Goal: Task Accomplishment & Management: Manage account settings

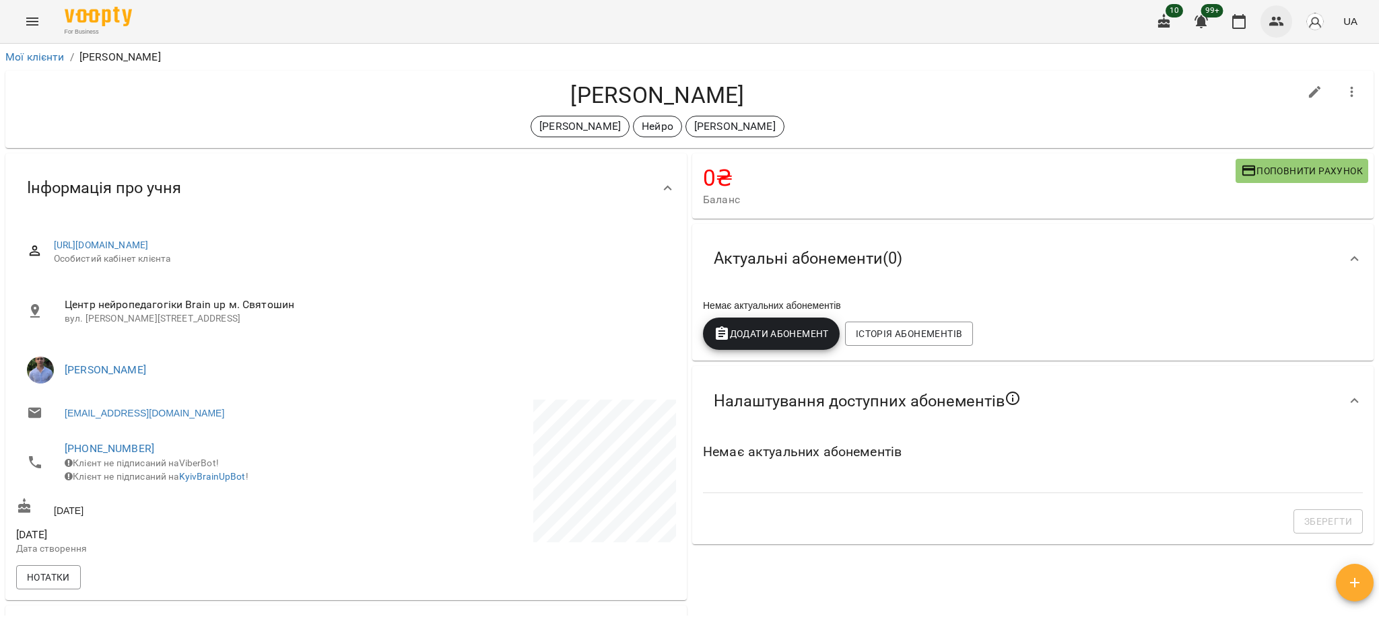
click at [1279, 17] on icon "button" at bounding box center [1276, 21] width 15 height 9
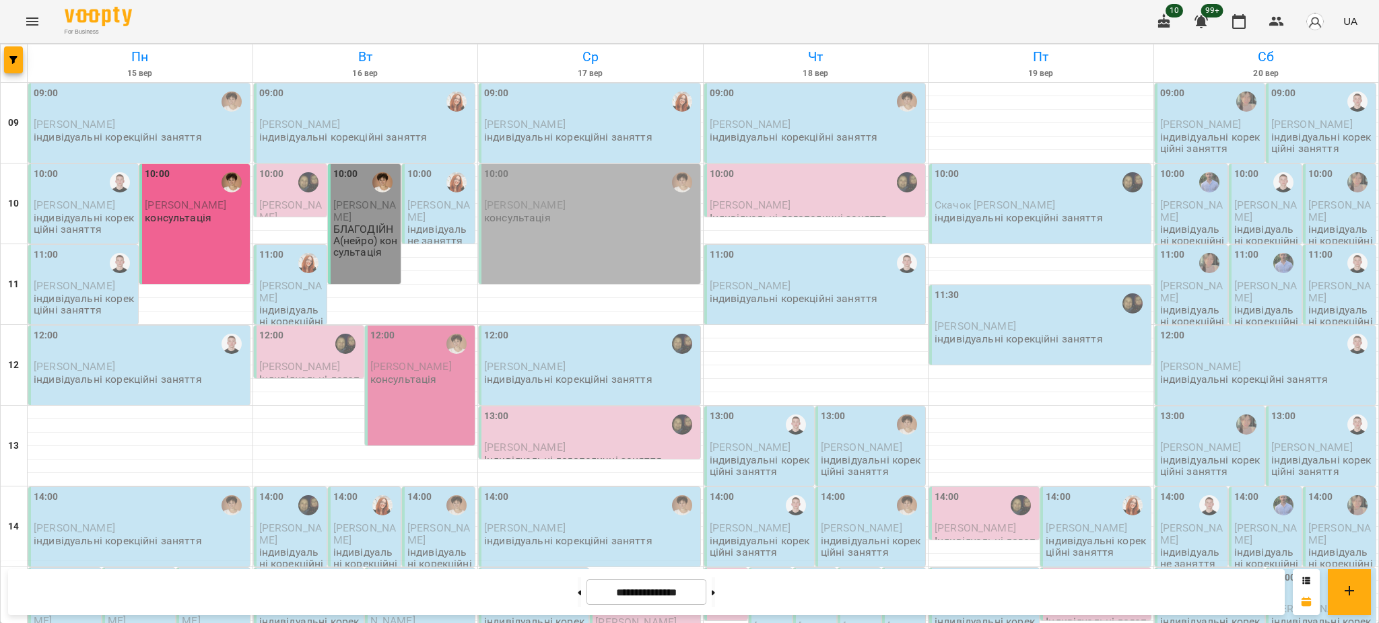
click at [148, 129] on p "[PERSON_NAME]" at bounding box center [140, 124] width 213 height 11
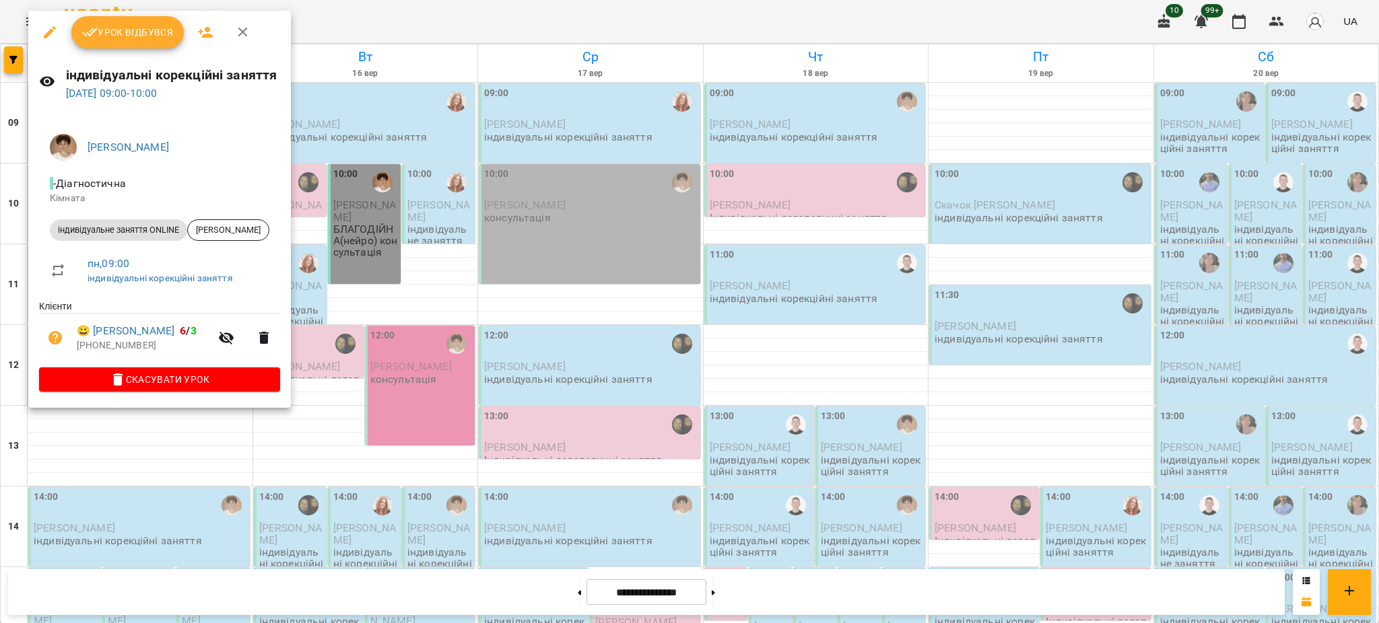
click at [128, 43] on button "Урок відбувся" at bounding box center [127, 32] width 113 height 32
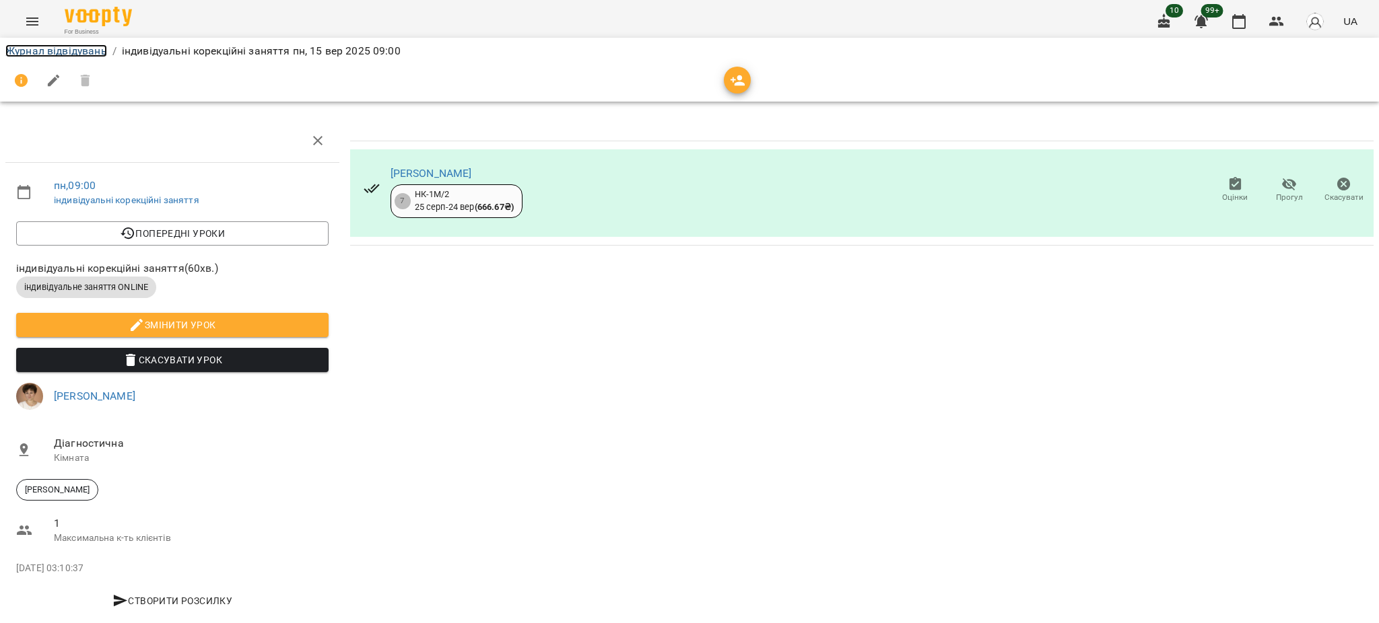
click at [61, 44] on link "Журнал відвідувань" at bounding box center [56, 50] width 102 height 13
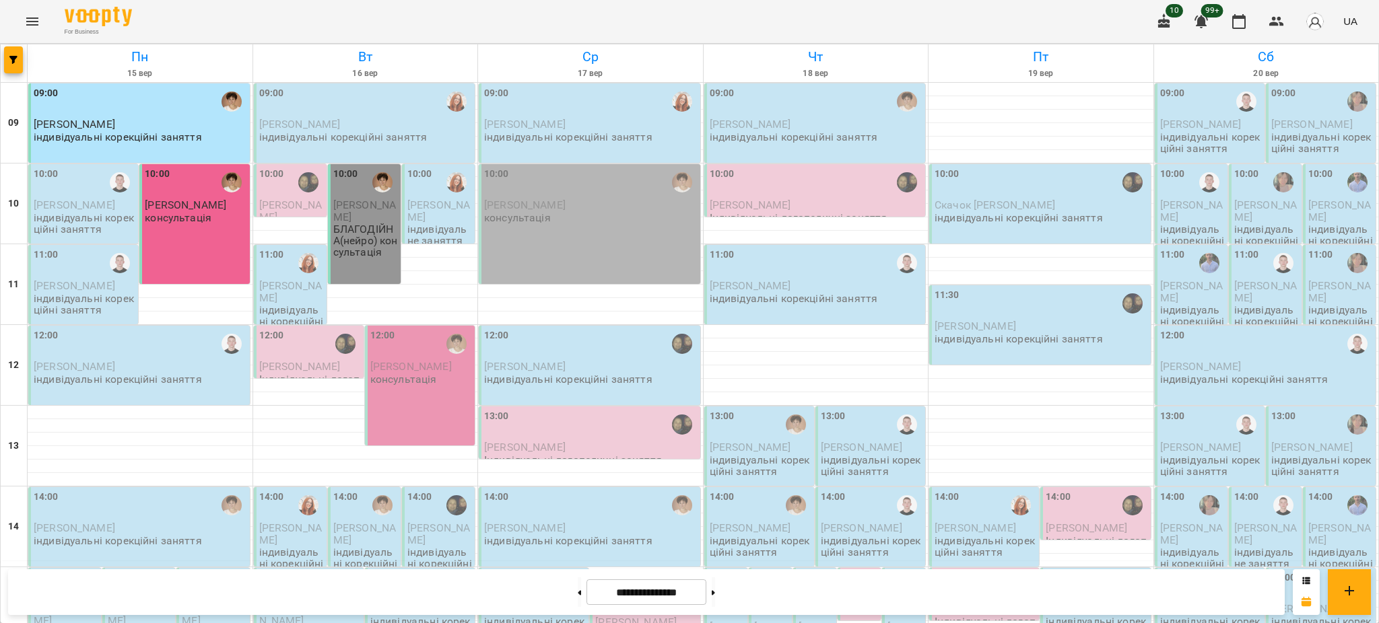
click at [89, 218] on p "індивідуальні корекційні заняття" at bounding box center [85, 224] width 102 height 24
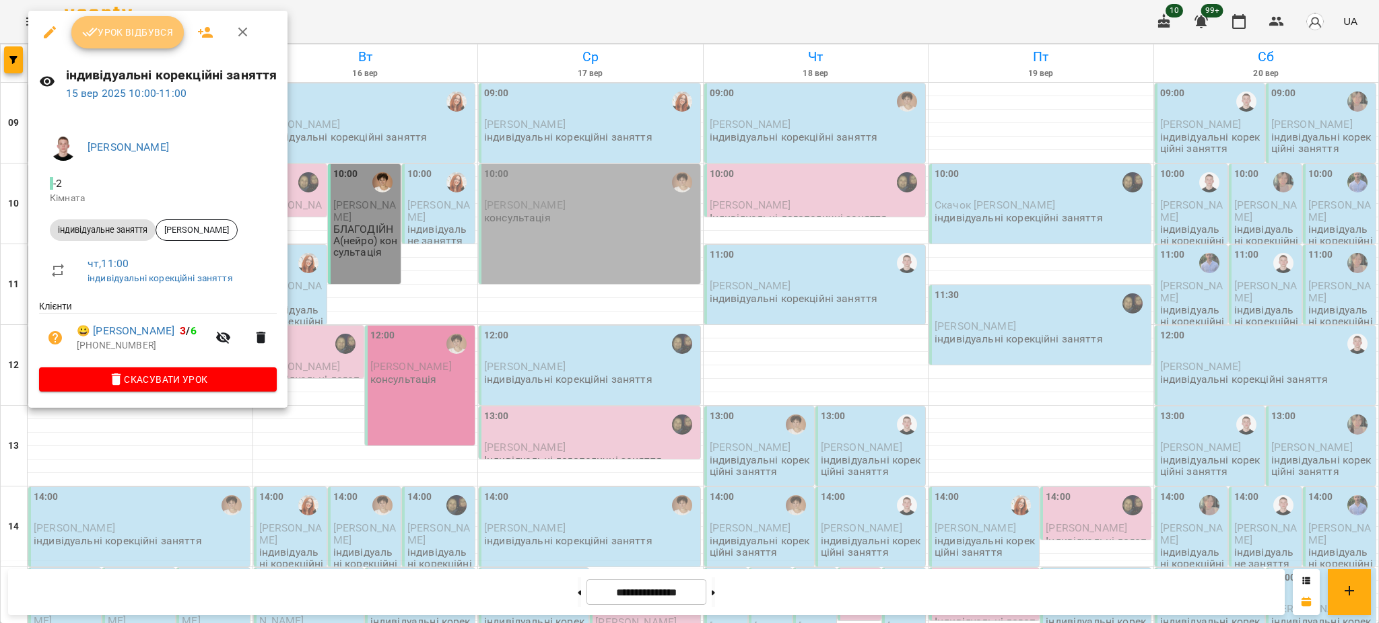
click at [120, 44] on button "Урок відбувся" at bounding box center [127, 32] width 113 height 32
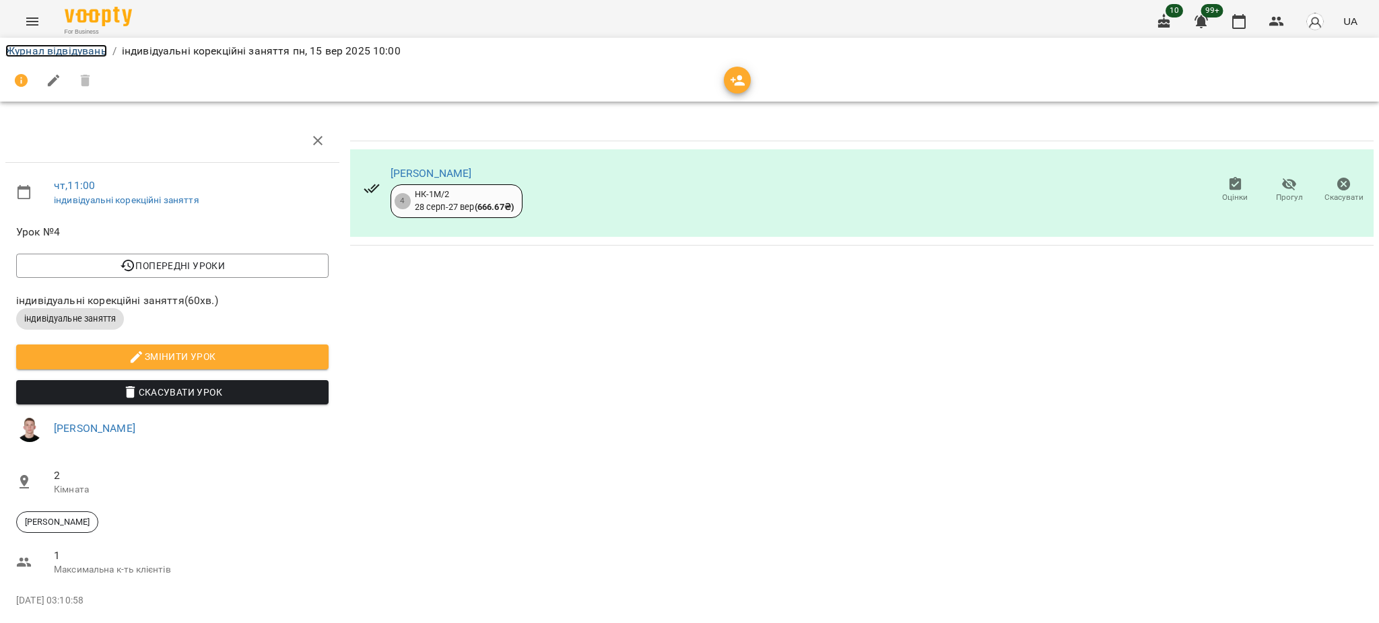
click at [94, 49] on link "Журнал відвідувань" at bounding box center [56, 50] width 102 height 13
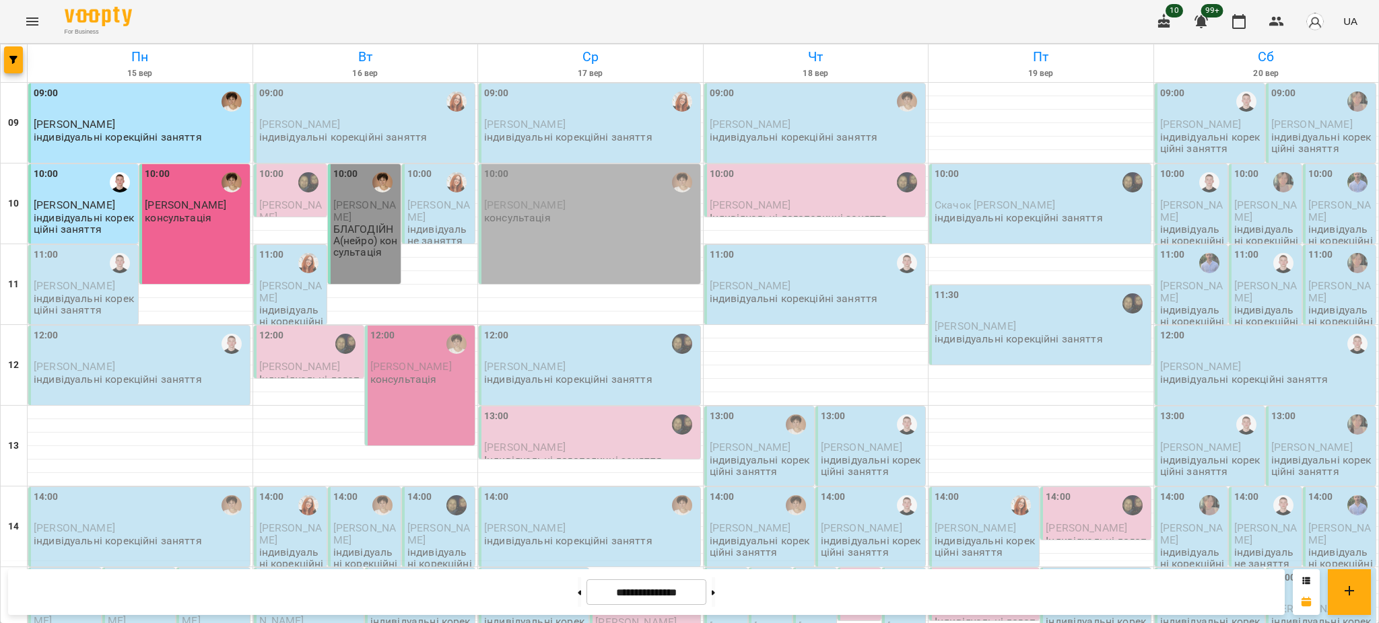
click at [55, 291] on span "[PERSON_NAME]" at bounding box center [74, 285] width 81 height 13
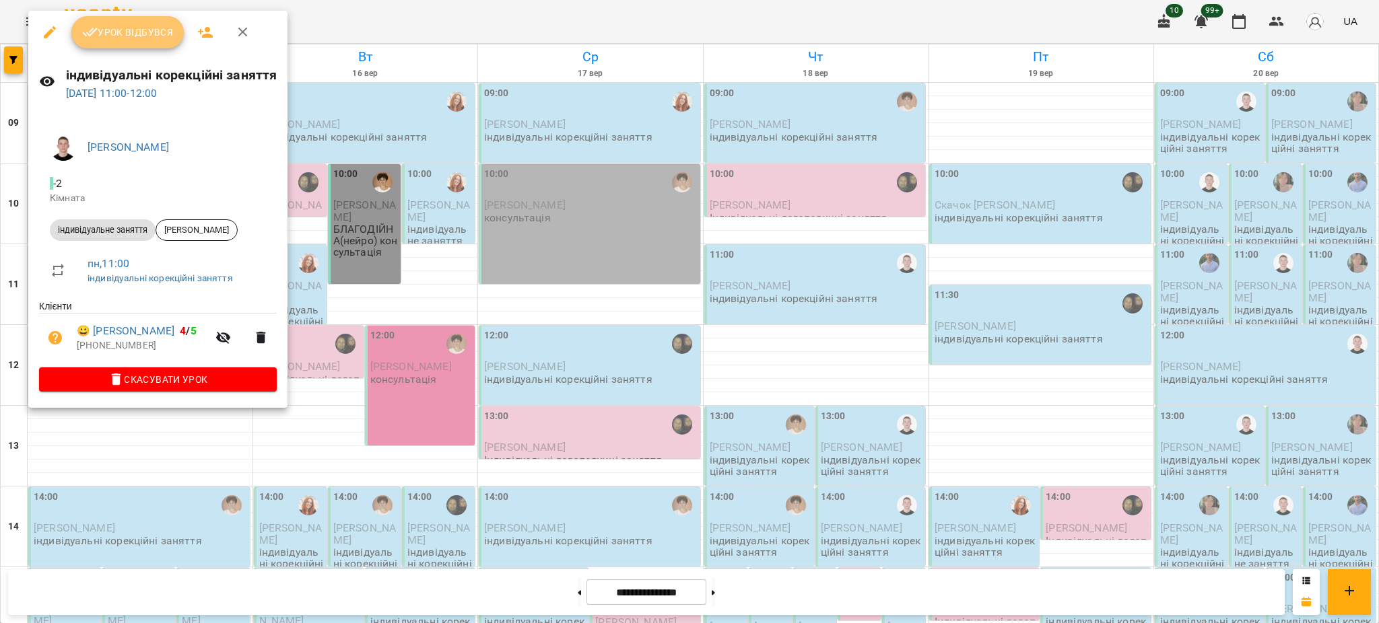
click at [115, 36] on span "Урок відбувся" at bounding box center [128, 32] width 92 height 16
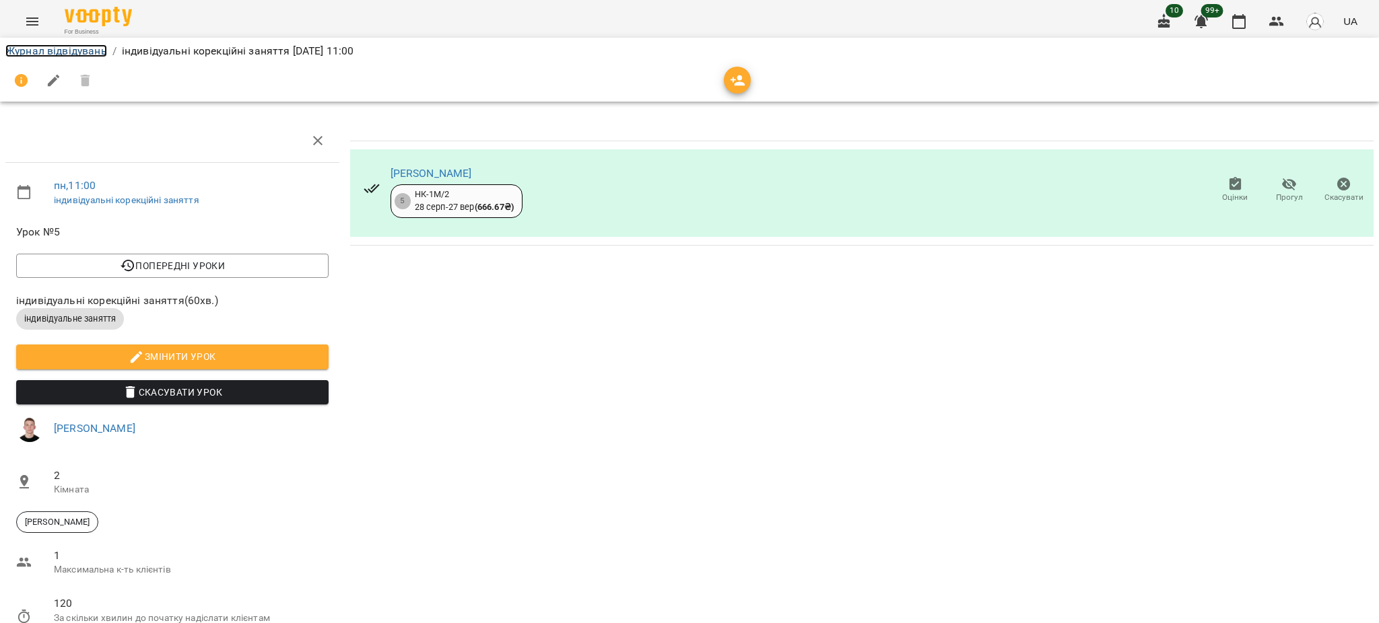
click at [81, 50] on link "Журнал відвідувань" at bounding box center [56, 50] width 102 height 13
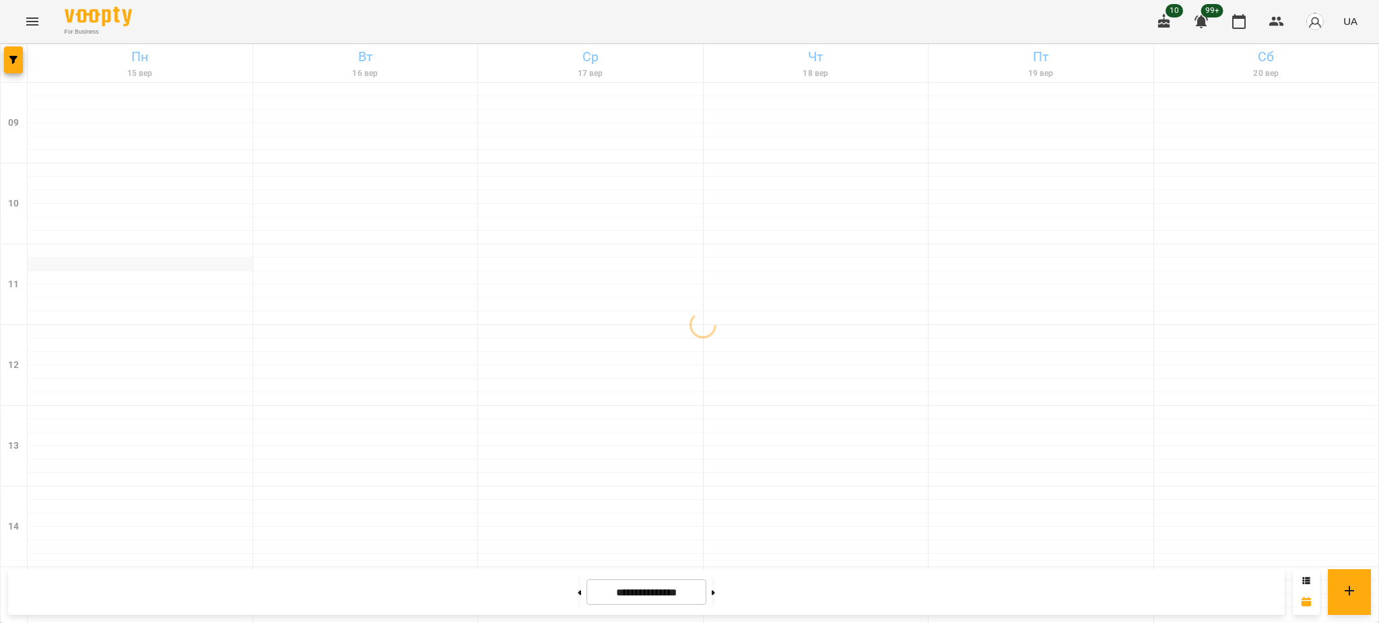
scroll to position [179, 0]
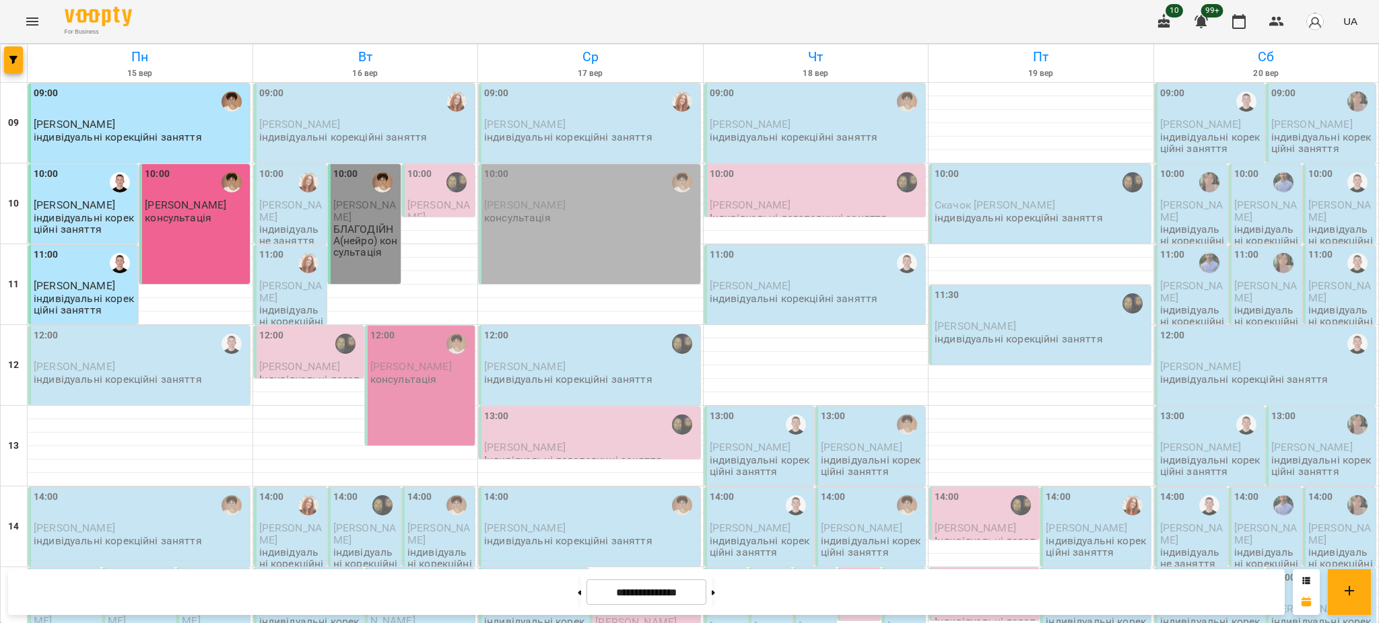
click at [145, 374] on p "індивідуальні корекційні заняття" at bounding box center [118, 379] width 168 height 11
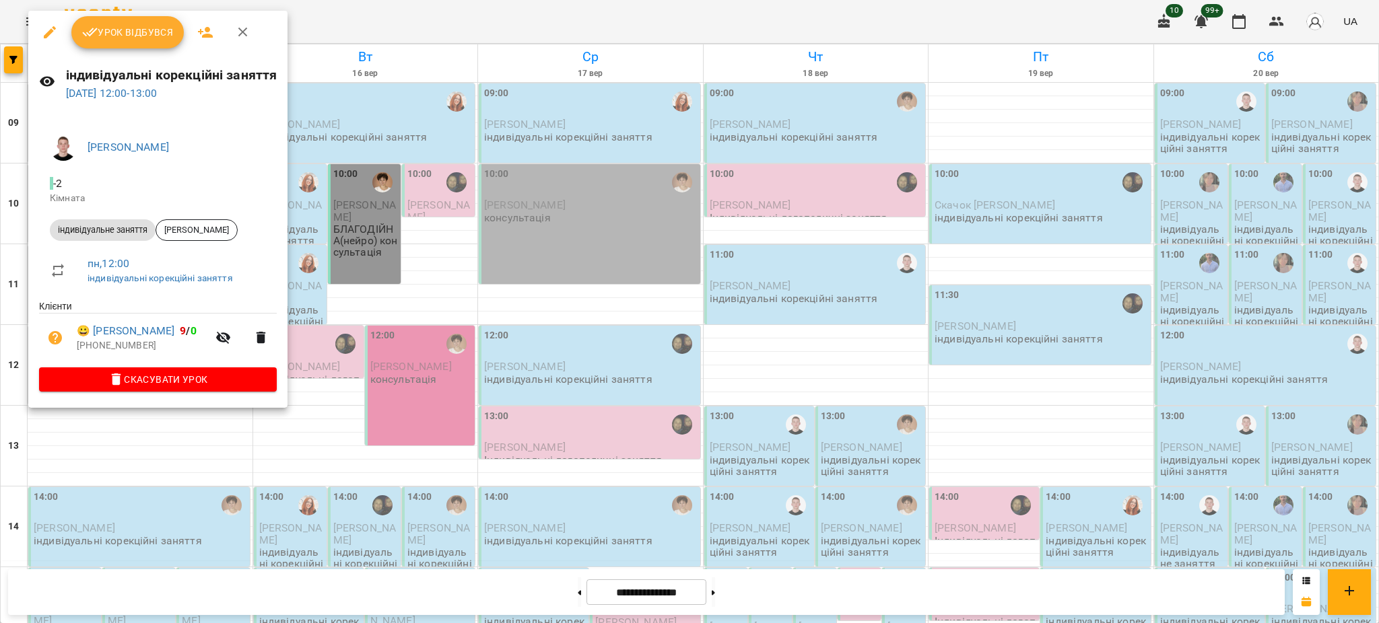
click at [125, 39] on span "Урок відбувся" at bounding box center [128, 32] width 92 height 16
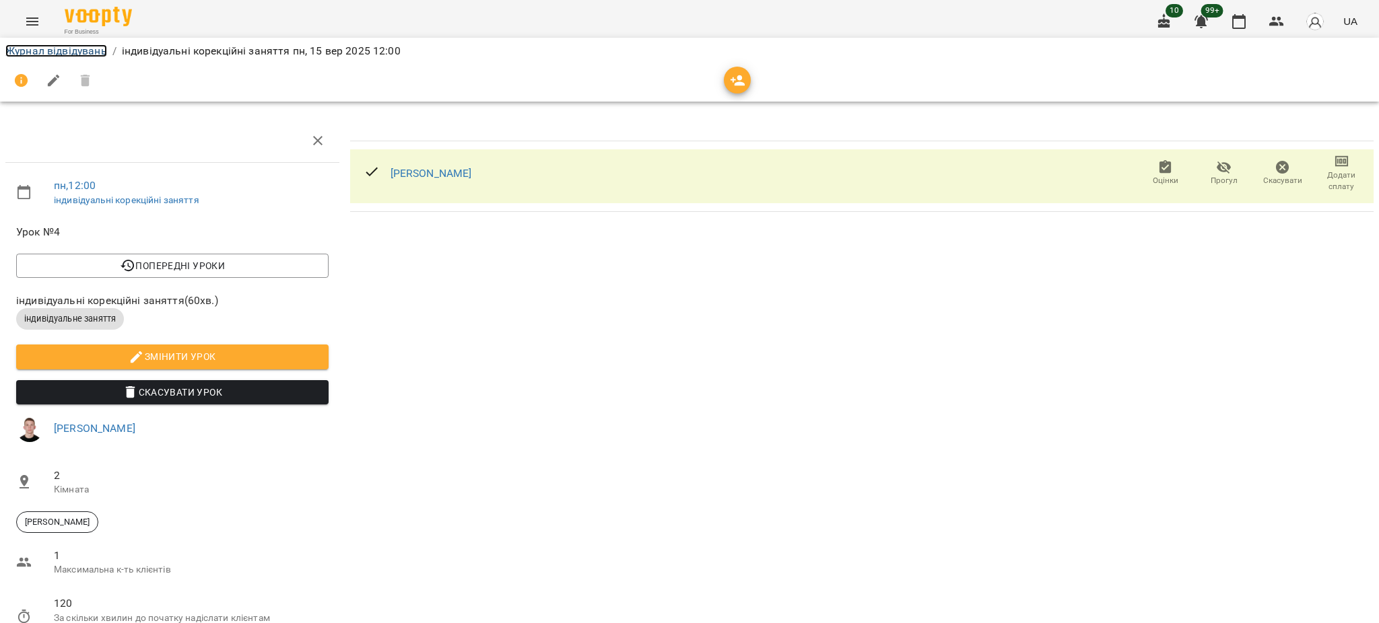
click at [50, 48] on link "Журнал відвідувань" at bounding box center [56, 50] width 102 height 13
